Goal: Task Accomplishment & Management: Manage account settings

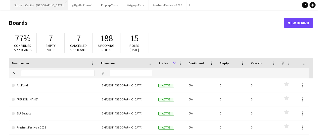
click at [37, 6] on button "Student Capitol | [GEOGRAPHIC_DATA] Close" at bounding box center [38, 5] width 57 height 10
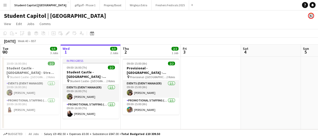
scroll to position [0, 137]
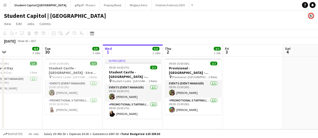
drag, startPoint x: 155, startPoint y: 119, endPoint x: 198, endPoint y: 121, distance: 42.2
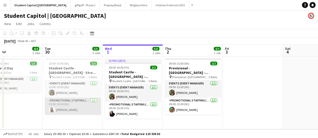
scroll to position [0, 137]
click at [68, 107] on app-card-role "Promotional Staffing (Brand Ambassadors) [DATE] 10:00-16:00 (6h) [PERSON_NAME]" at bounding box center [73, 106] width 56 height 17
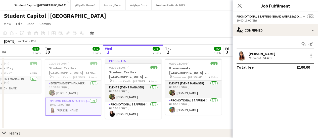
click at [258, 51] on div "[PERSON_NAME] Not rated 64.4km" at bounding box center [274, 56] width 85 height 10
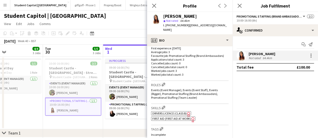
scroll to position [122, 0]
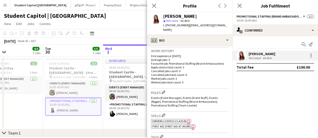
click at [309, 52] on div "[PERSON_NAME] Not rated 64.4km" at bounding box center [274, 56] width 85 height 10
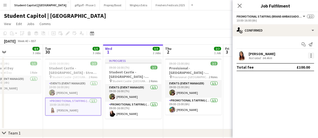
click at [309, 53] on div at bounding box center [311, 56] width 6 height 6
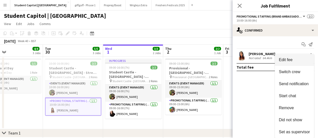
click at [300, 57] on button "Edit fee" at bounding box center [293, 60] width 39 height 12
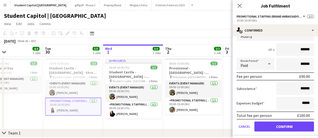
scroll to position [50, 0]
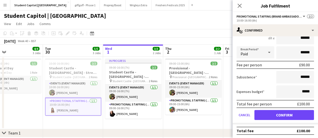
click at [156, 24] on app-page-menu "View Day view expanded Day view collapsed Month view Date picker Jump to [DATE]…" at bounding box center [159, 25] width 318 height 10
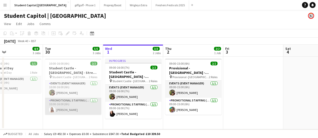
click at [79, 106] on app-card-role "Promotional Staffing (Brand Ambassadors) [DATE] 10:00-16:00 (6h) [PERSON_NAME]" at bounding box center [73, 106] width 56 height 17
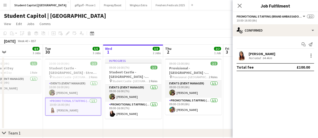
click at [238, 51] on app-user-avatar at bounding box center [241, 56] width 10 height 10
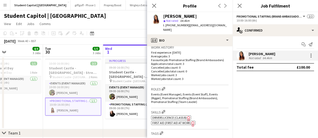
scroll to position [75, 0]
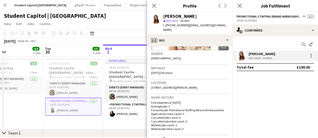
drag, startPoint x: 209, startPoint y: 82, endPoint x: 221, endPoint y: 82, distance: 12.6
click at [221, 82] on div "Location [STREET_ADDRESS][PERSON_NAME]" at bounding box center [189, 87] width 77 height 15
copy span "TN26 3HB"
click at [84, 73] on h3 "Student Castle - [GEOGRAPHIC_DATA] - Street Team" at bounding box center [73, 70] width 56 height 9
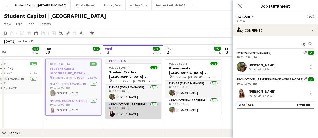
click at [121, 110] on app-card-role "Promotional Staffing (Brand Ambassadors) [DATE] 09:00-16:00 (7h) [PERSON_NAME]" at bounding box center [133, 110] width 56 height 17
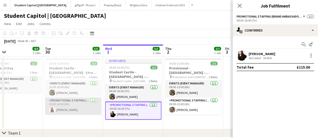
click at [71, 107] on app-card-role "Promotional Staffing (Brand Ambassadors) [DATE] 10:00-16:00 (6h) [PERSON_NAME]" at bounding box center [73, 106] width 56 height 17
